Goal: Go to known website: Access a specific website the user already knows

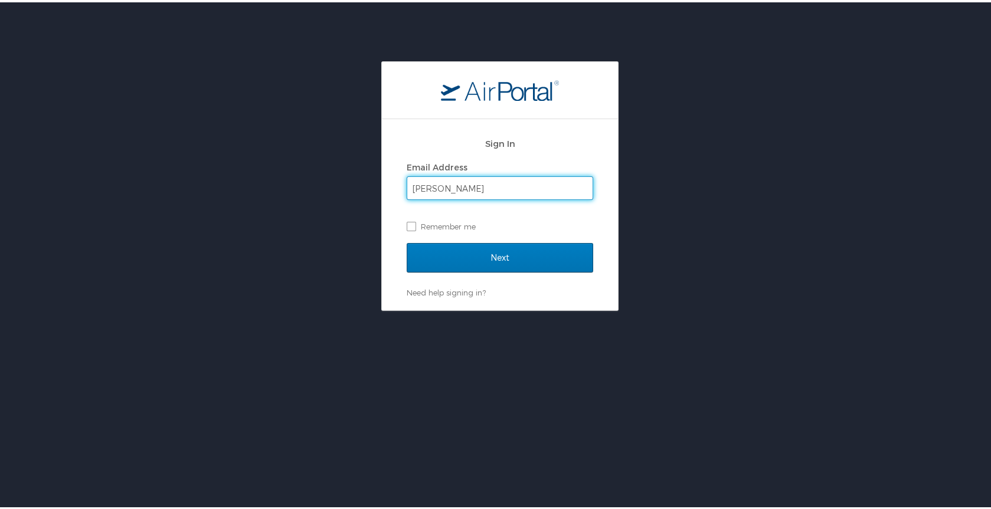
click at [502, 183] on input "eli" at bounding box center [499, 186] width 185 height 22
click at [373, 224] on div "Sign In Email Address eli Remember me Next Need help signing in? Forgot passwor…" at bounding box center [500, 184] width 1000 height 250
click at [427, 182] on input "eli" at bounding box center [499, 186] width 185 height 22
type input "e"
type input "etoth10@kent.edu"
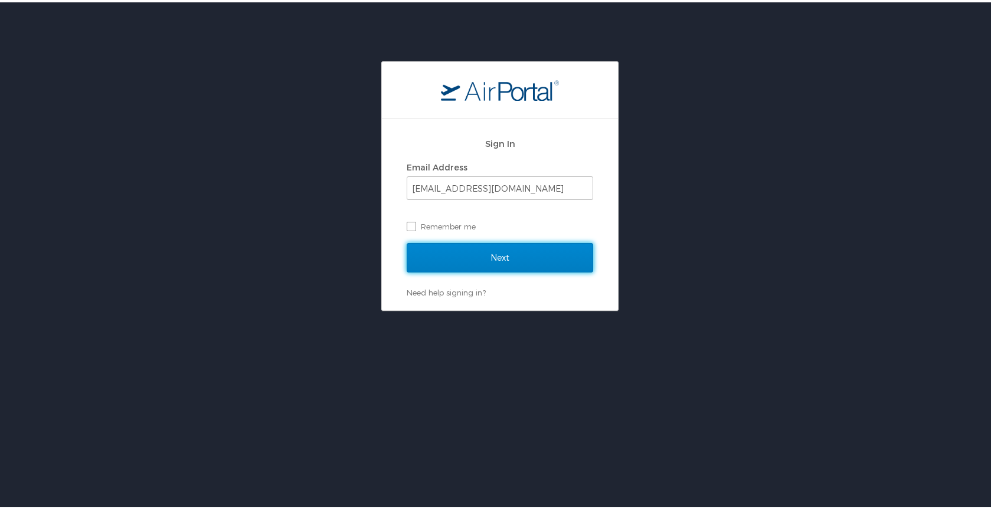
click at [478, 248] on input "Next" at bounding box center [500, 256] width 187 height 30
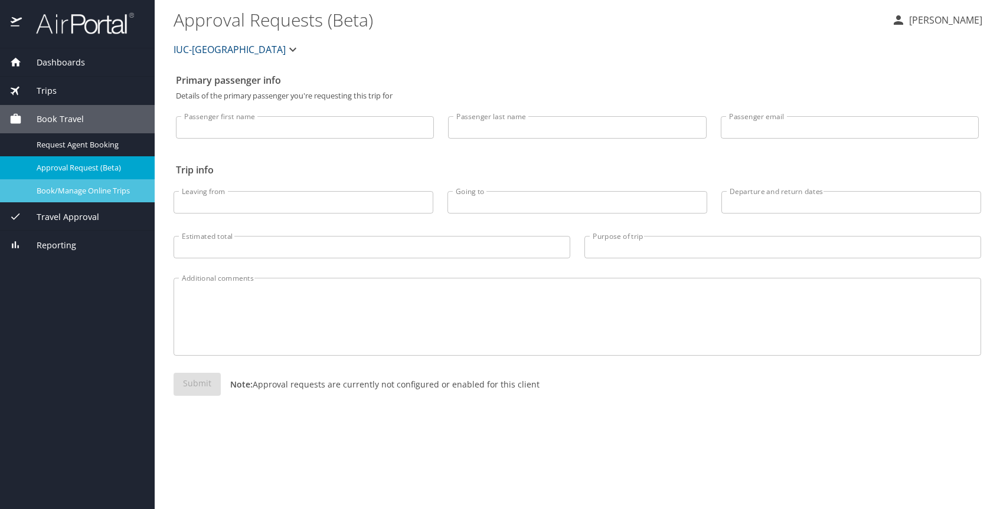
click at [79, 194] on span "Book/Manage Online Trips" at bounding box center [89, 190] width 104 height 11
